Goal: Information Seeking & Learning: Learn about a topic

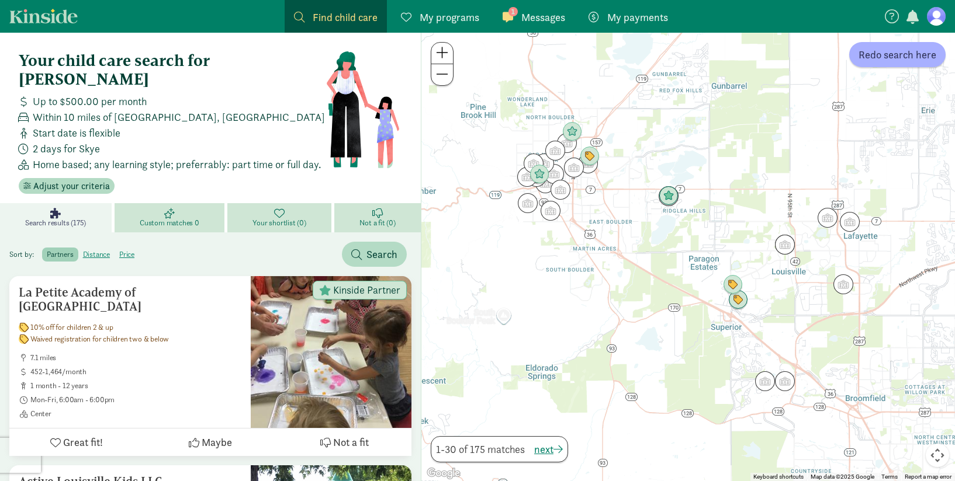
click at [511, 19] on span at bounding box center [507, 17] width 11 height 11
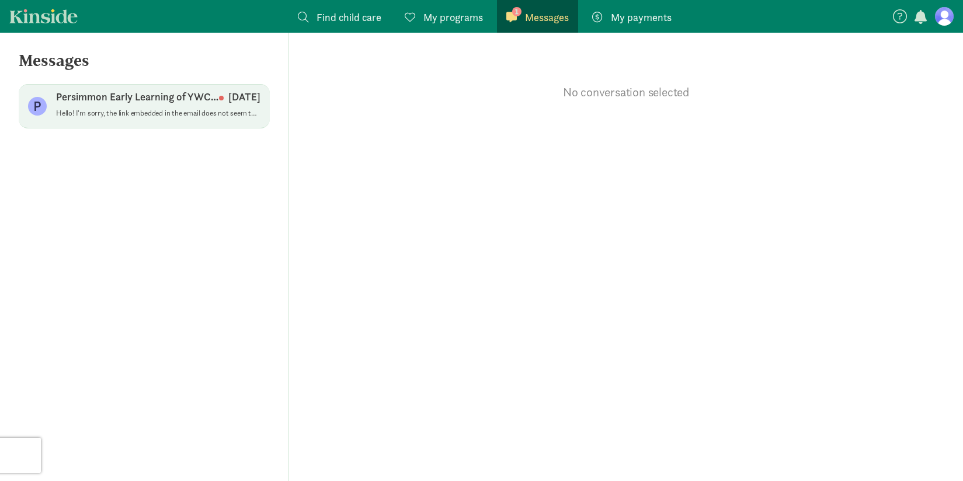
click at [176, 106] on div "Persimmon Early Learning of YWCA [GEOGRAPHIC_DATA] [DATE]" at bounding box center [158, 99] width 204 height 19
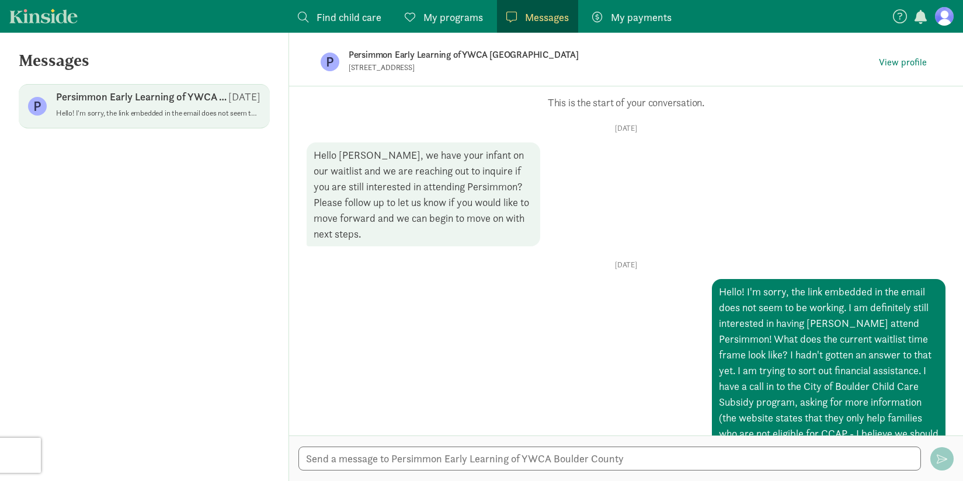
click at [452, 18] on span "My programs" at bounding box center [454, 17] width 60 height 16
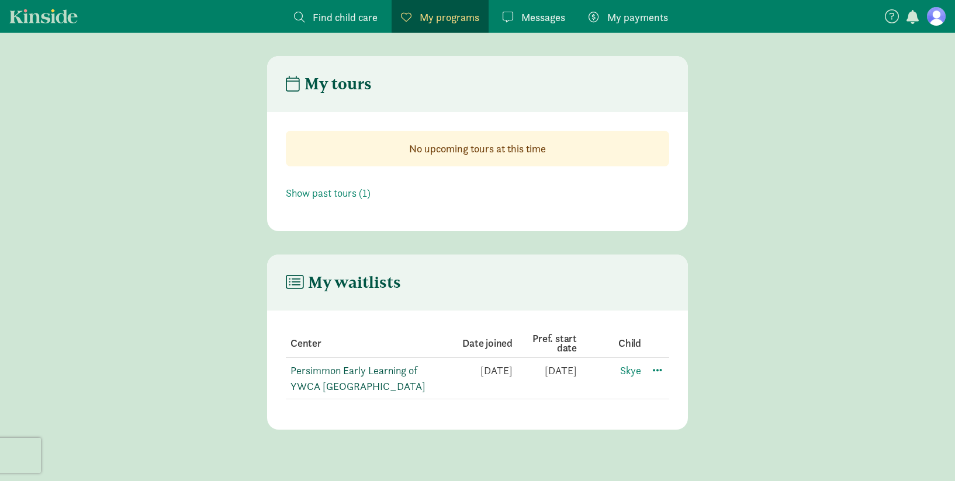
click at [344, 372] on link "Persimmon Early Learning of YWCA [GEOGRAPHIC_DATA]" at bounding box center [357, 378] width 135 height 29
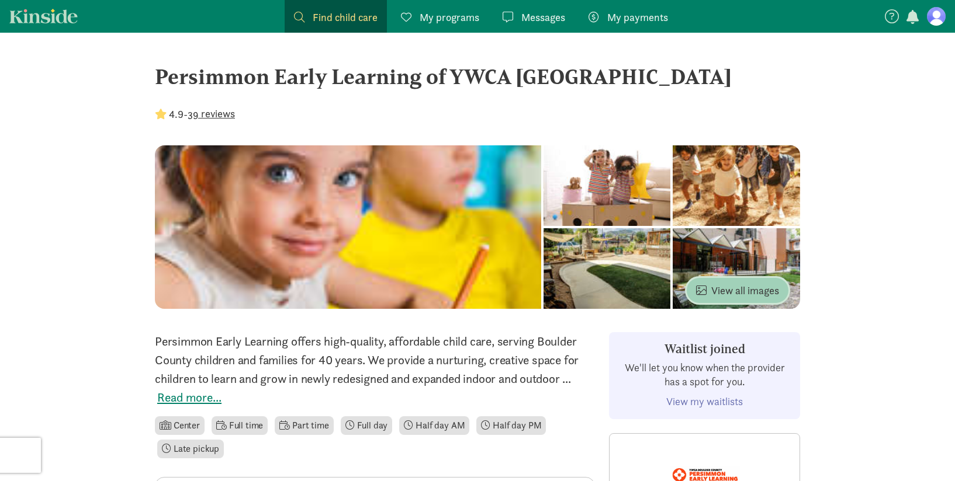
click at [717, 280] on button "View all images" at bounding box center [738, 290] width 102 height 25
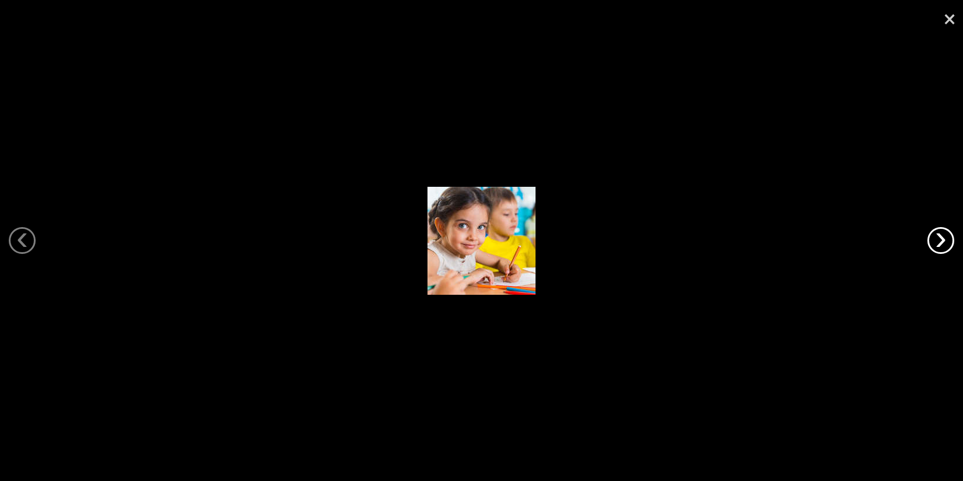
click at [940, 247] on link "›" at bounding box center [941, 240] width 27 height 27
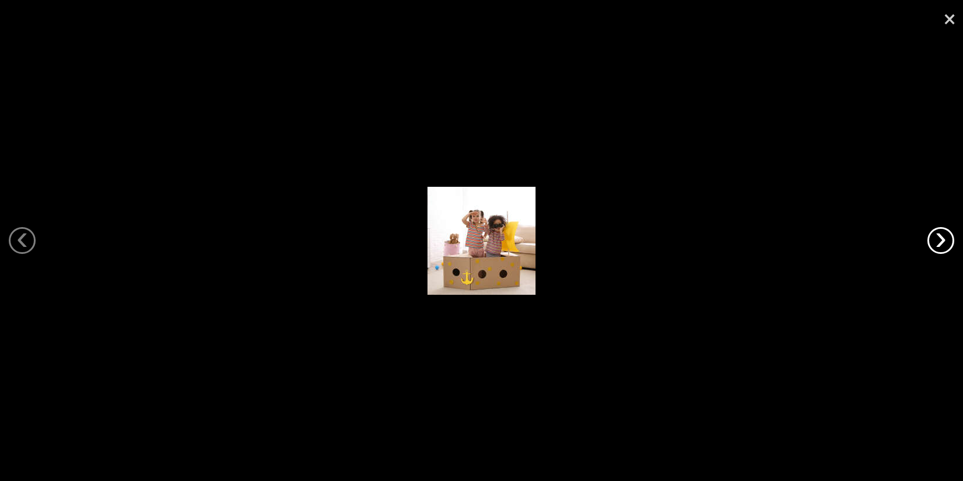
click at [940, 247] on link "›" at bounding box center [941, 240] width 27 height 27
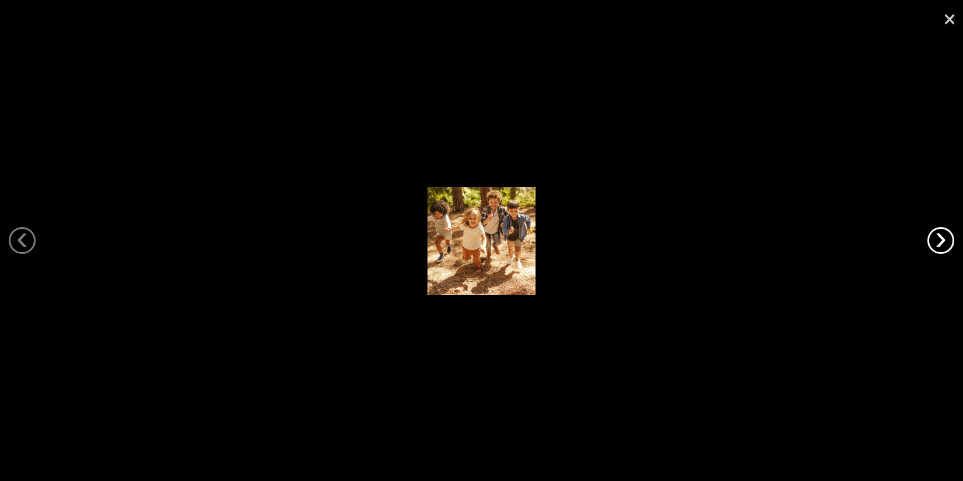
click at [940, 247] on link "›" at bounding box center [941, 240] width 27 height 27
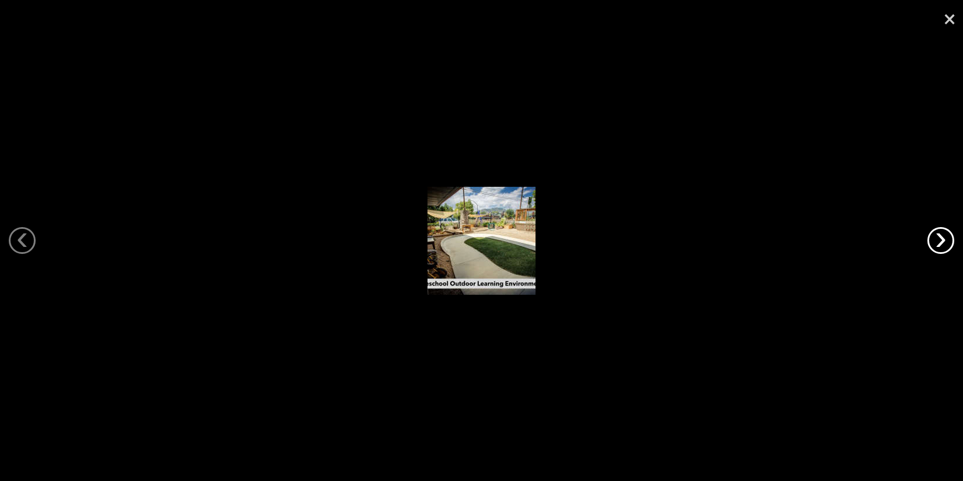
click at [940, 247] on link "›" at bounding box center [941, 240] width 27 height 27
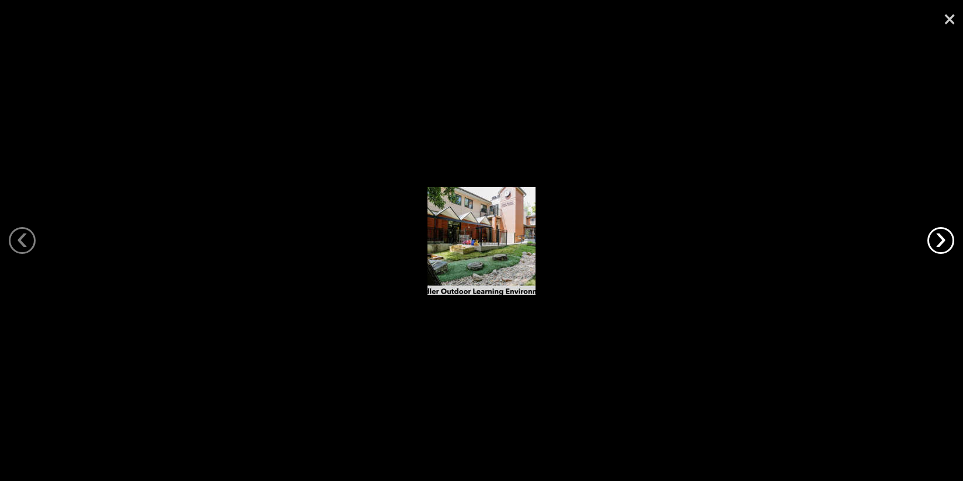
click at [940, 247] on link "›" at bounding box center [941, 240] width 27 height 27
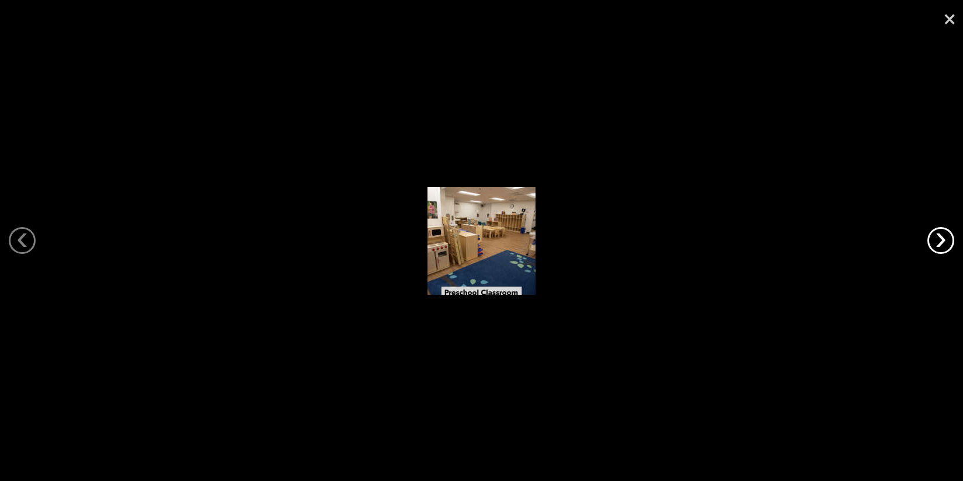
click at [940, 247] on link "›" at bounding box center [941, 240] width 27 height 27
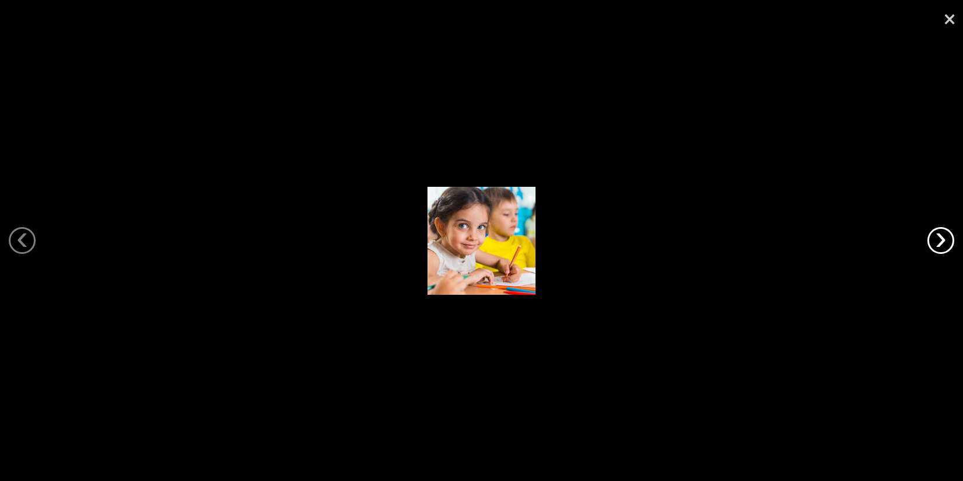
click at [940, 247] on link "›" at bounding box center [941, 240] width 27 height 27
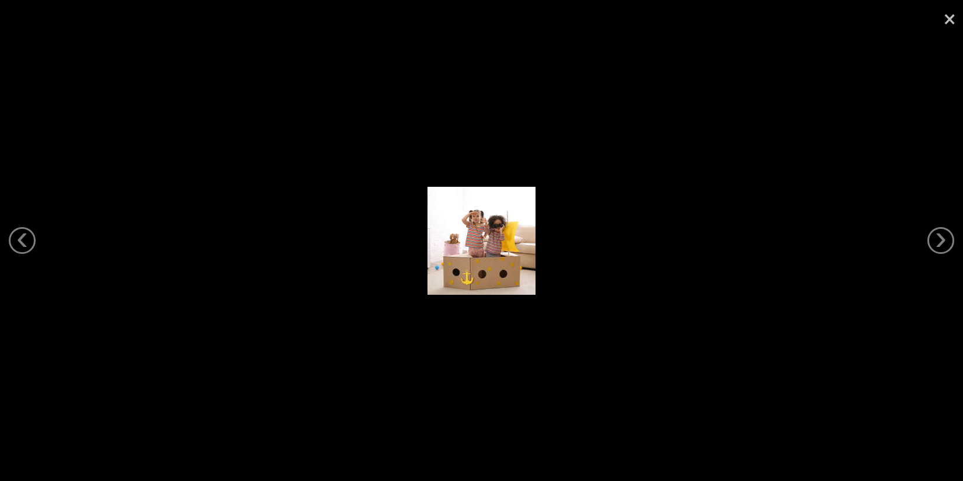
click at [951, 19] on link "×" at bounding box center [950, 17] width 27 height 35
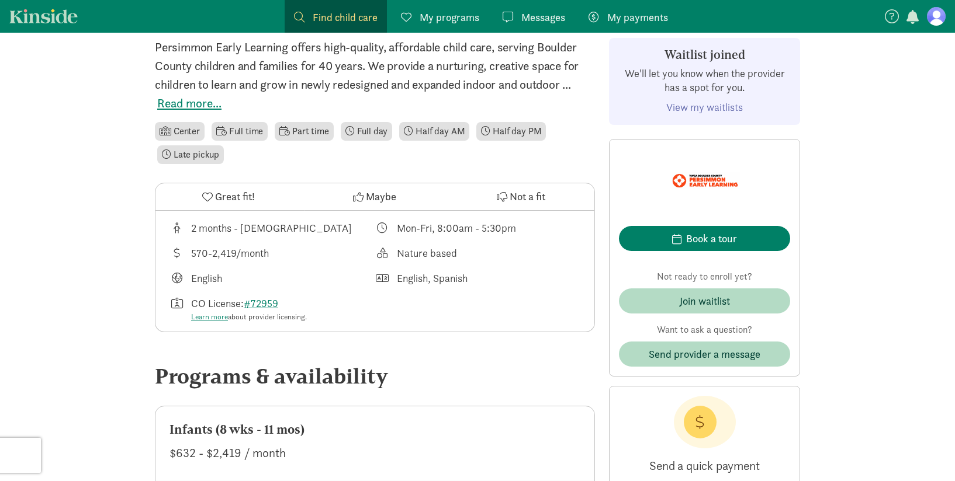
scroll to position [292, 0]
